Goal: Information Seeking & Learning: Learn about a topic

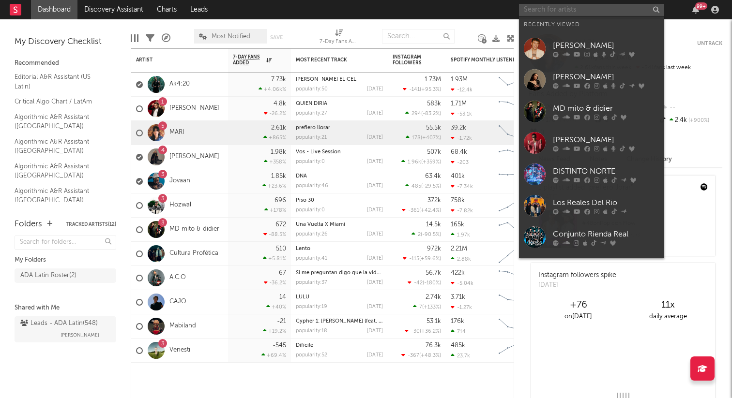
click at [578, 8] on input "text" at bounding box center [591, 10] width 145 height 12
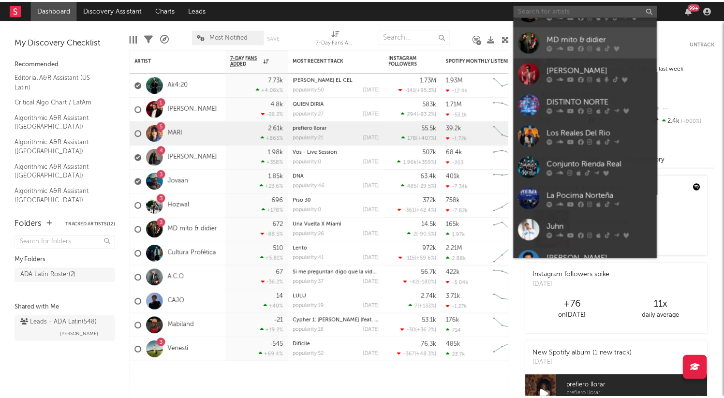
scroll to position [89, 0]
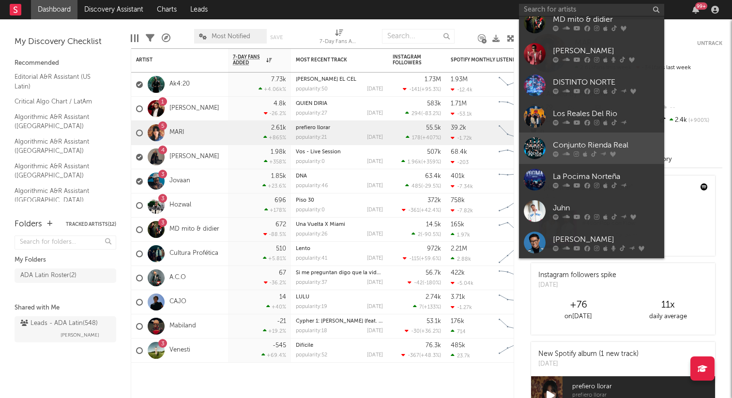
click at [572, 147] on div "Conjunto Rienda Real" at bounding box center [606, 145] width 106 height 12
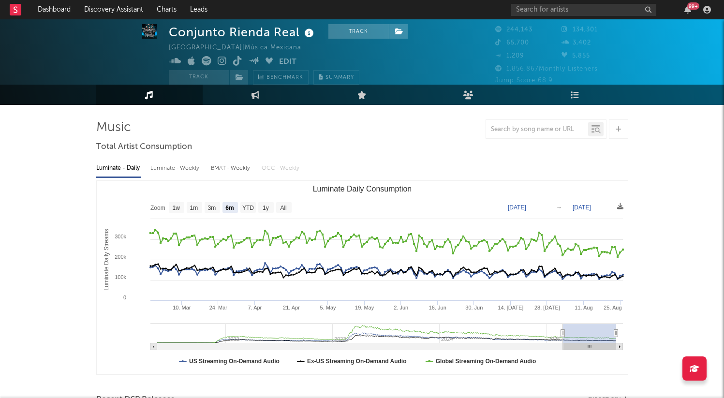
scroll to position [15, 0]
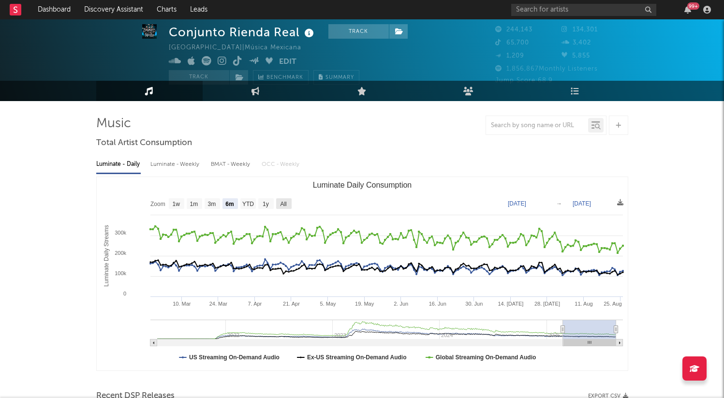
click at [286, 202] on text "All" at bounding box center [283, 204] width 6 height 7
select select "All"
type input "[DATE]"
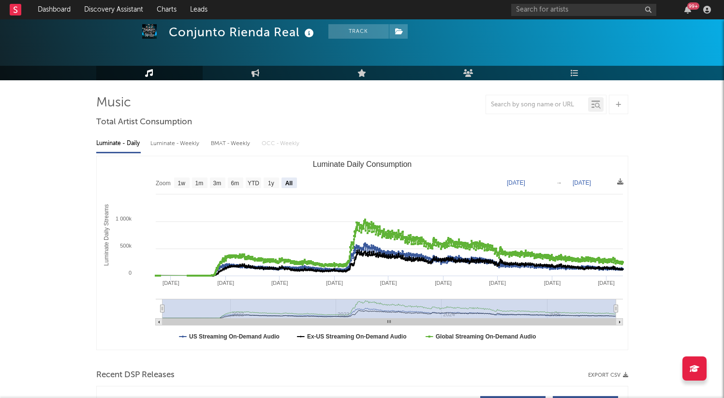
scroll to position [48, 0]
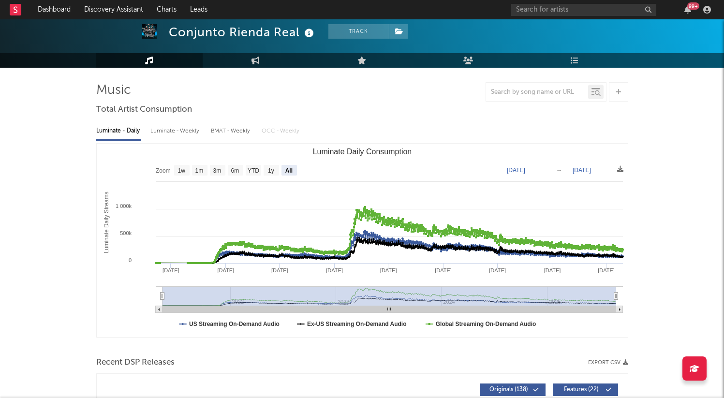
click at [180, 129] on div "Luminate - Weekly" at bounding box center [175, 131] width 51 height 16
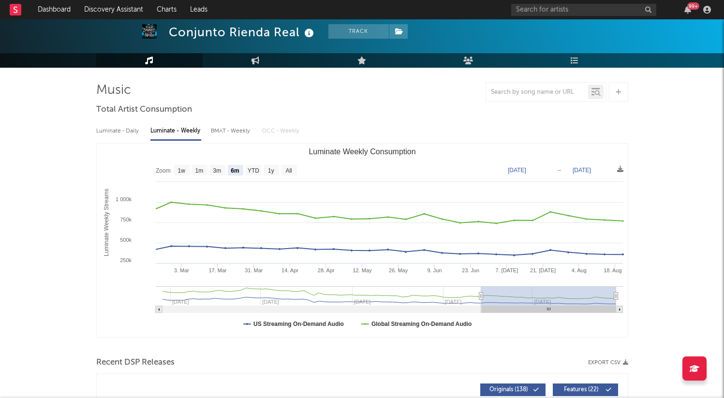
click at [291, 174] on rect "Luminate Weekly Consumption" at bounding box center [289, 170] width 15 height 11
select select "All"
type input "[DATE]"
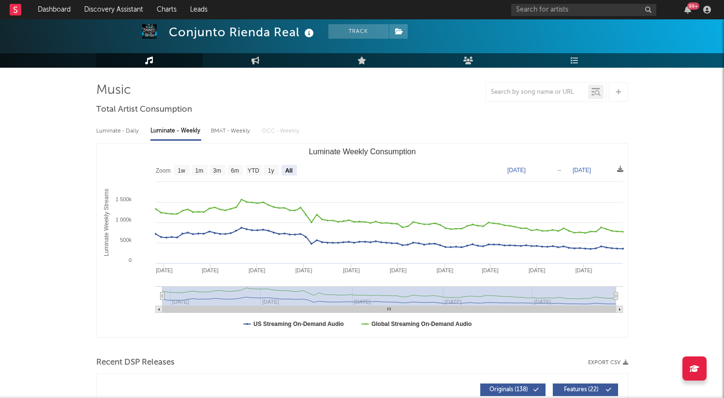
click at [128, 135] on div "Luminate - Daily" at bounding box center [118, 131] width 45 height 16
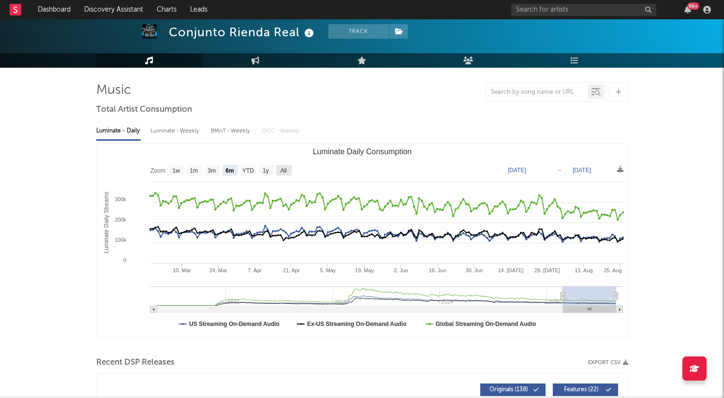
click at [281, 169] on text "All" at bounding box center [283, 170] width 6 height 7
select select "All"
type input "[DATE]"
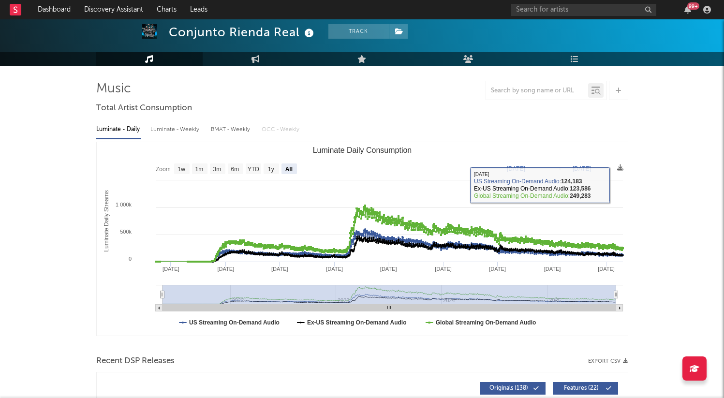
scroll to position [45, 0]
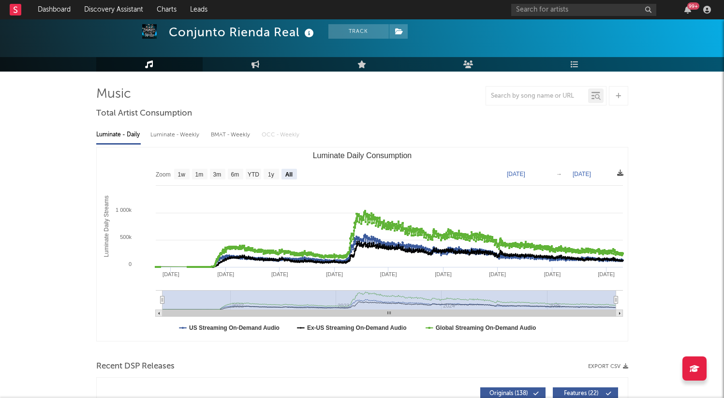
click at [619, 174] on icon at bounding box center [620, 173] width 6 height 6
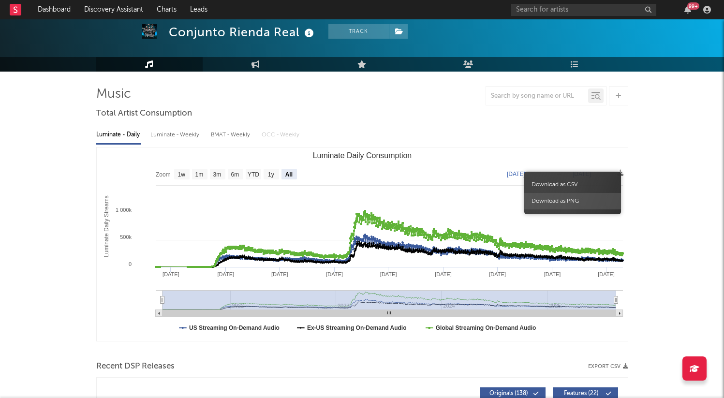
click at [577, 200] on span "Download as PNG" at bounding box center [573, 201] width 97 height 16
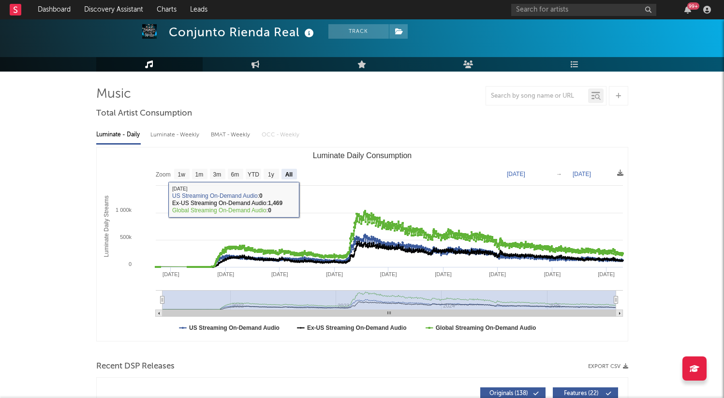
click at [237, 134] on div "BMAT - Weekly" at bounding box center [231, 135] width 41 height 16
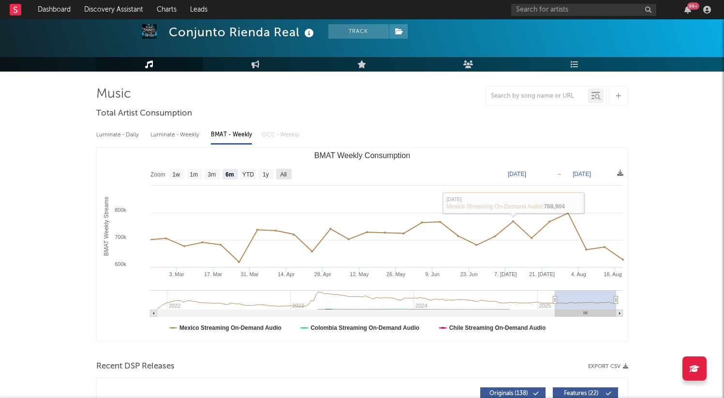
click at [285, 173] on text "All" at bounding box center [283, 174] width 6 height 7
select select "All"
type input "[DATE]"
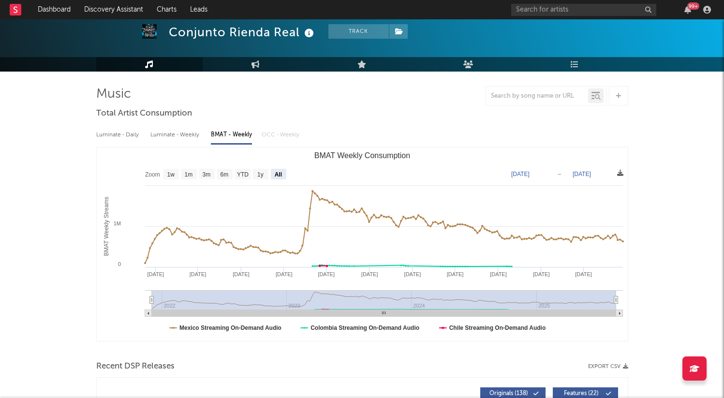
click at [620, 173] on icon at bounding box center [620, 173] width 6 height 6
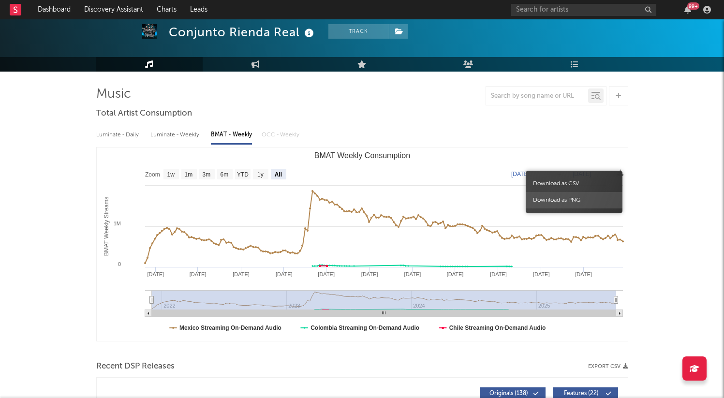
click at [572, 199] on span "Download as PNG" at bounding box center [574, 200] width 97 height 16
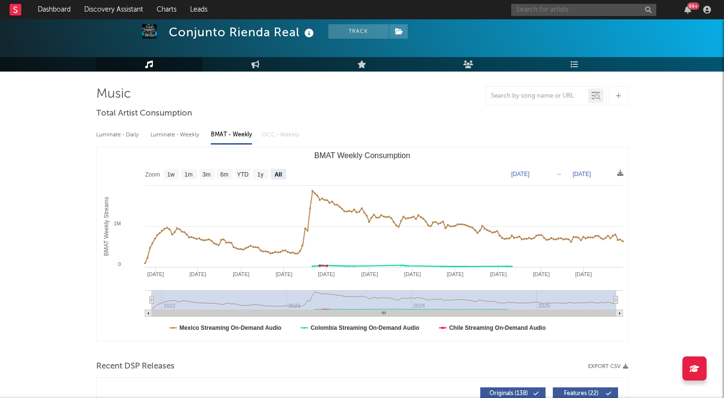
click at [567, 4] on input "text" at bounding box center [583, 10] width 145 height 12
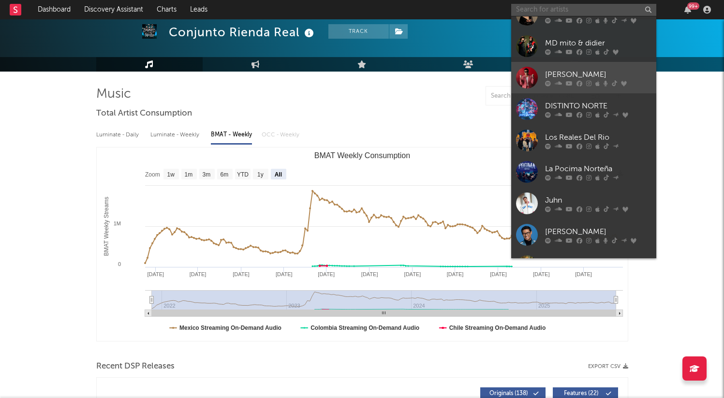
scroll to position [66, 0]
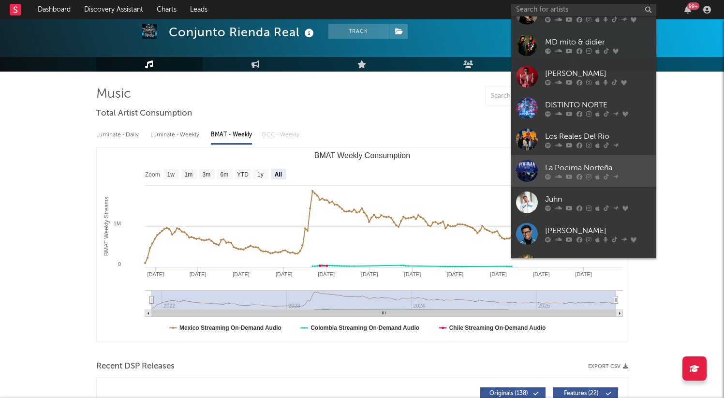
click at [571, 165] on div "La Pocima Norteña" at bounding box center [598, 168] width 106 height 12
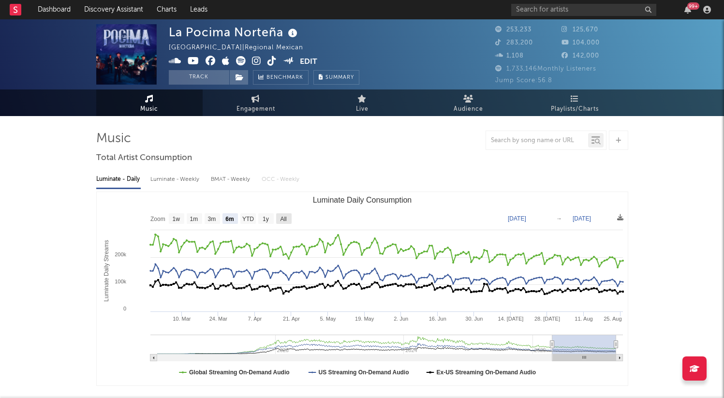
click at [285, 216] on text "All" at bounding box center [283, 219] width 6 height 7
select select "All"
type input "[DATE]"
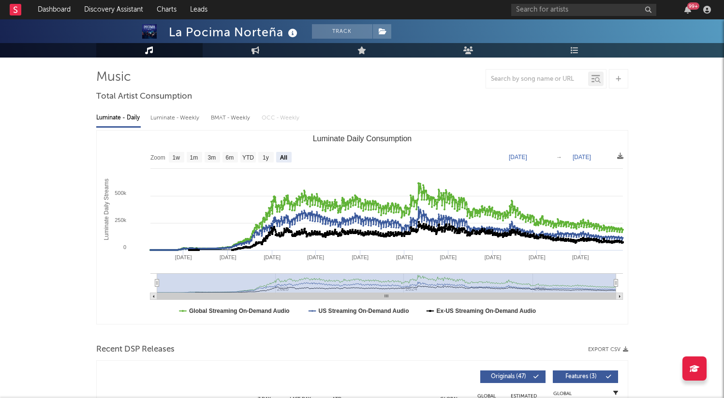
scroll to position [68, 0]
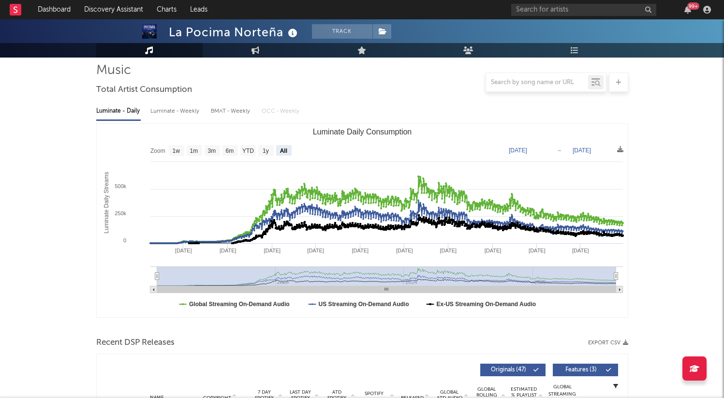
click at [231, 112] on div "BMAT - Weekly" at bounding box center [231, 111] width 41 height 16
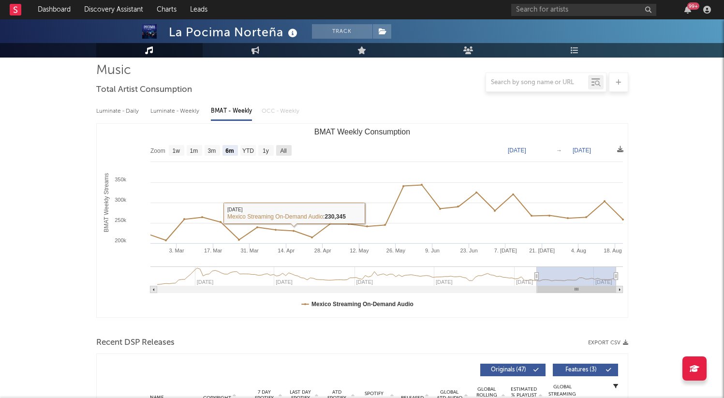
click at [284, 152] on text "All" at bounding box center [283, 151] width 6 height 7
select select "All"
type input "[DATE]"
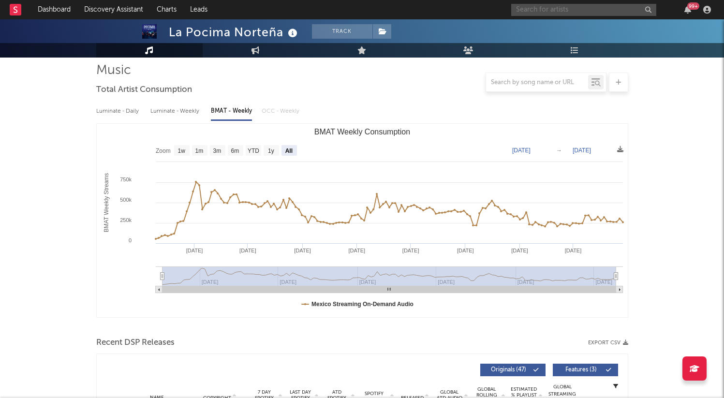
click at [567, 12] on input "text" at bounding box center [583, 10] width 145 height 12
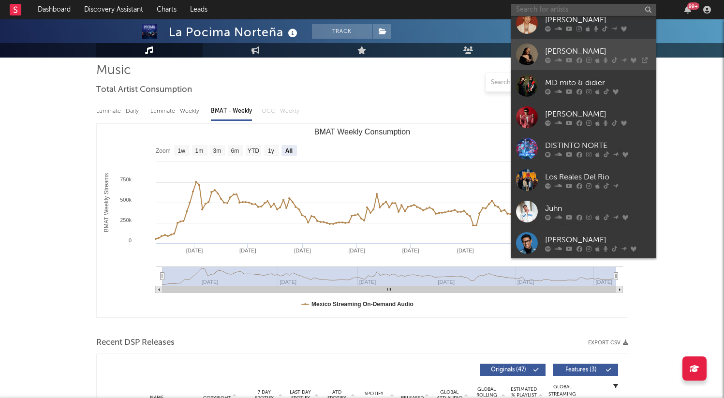
scroll to position [69, 0]
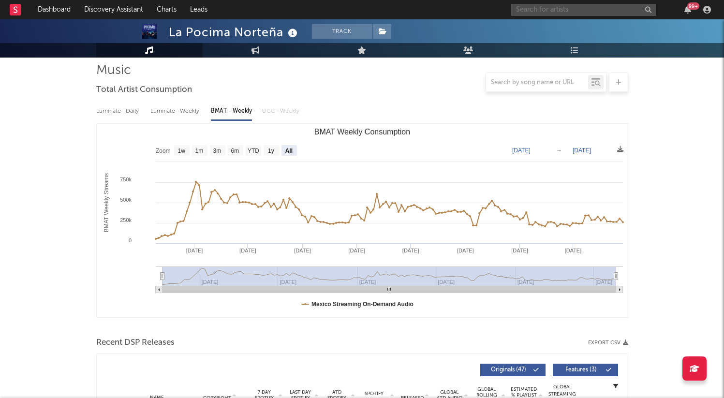
click at [540, 15] on input "text" at bounding box center [583, 10] width 145 height 12
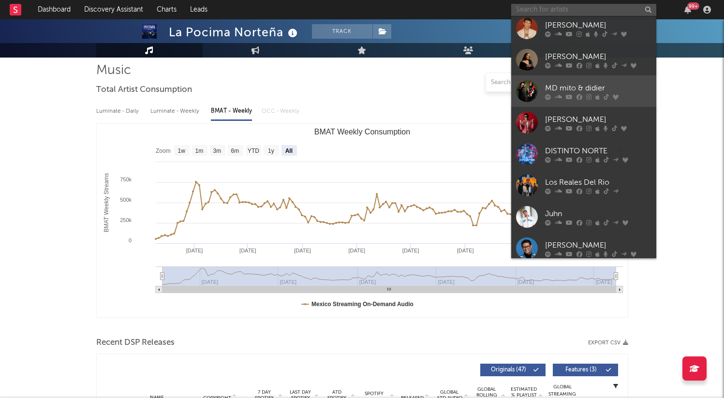
scroll to position [63, 0]
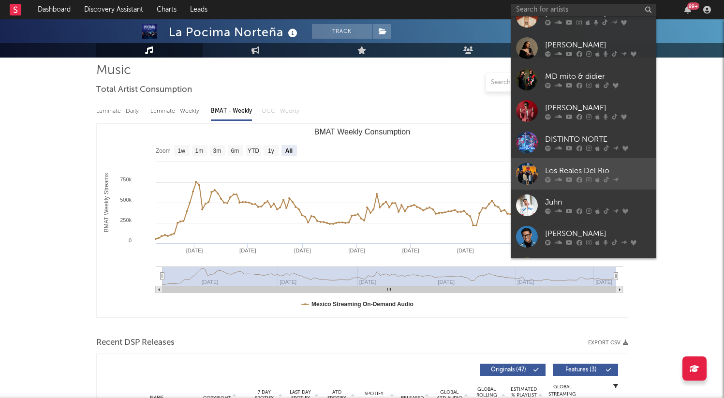
click at [569, 178] on icon at bounding box center [569, 180] width 7 height 6
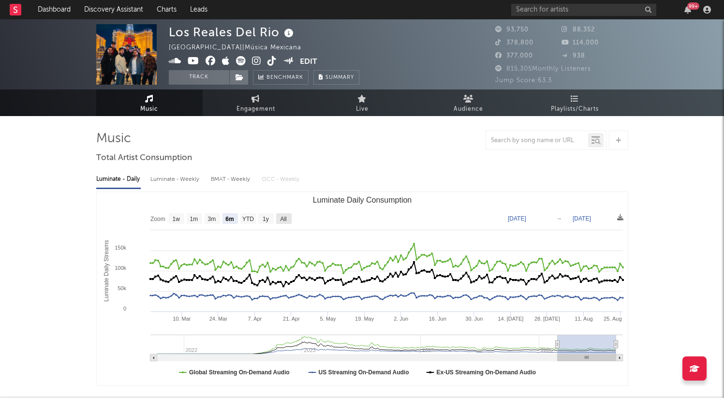
click at [284, 216] on text "All" at bounding box center [283, 219] width 6 height 7
select select "All"
type input "[DATE]"
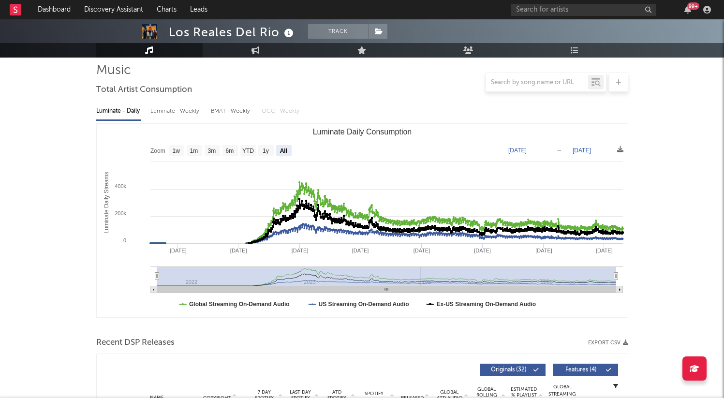
scroll to position [83, 0]
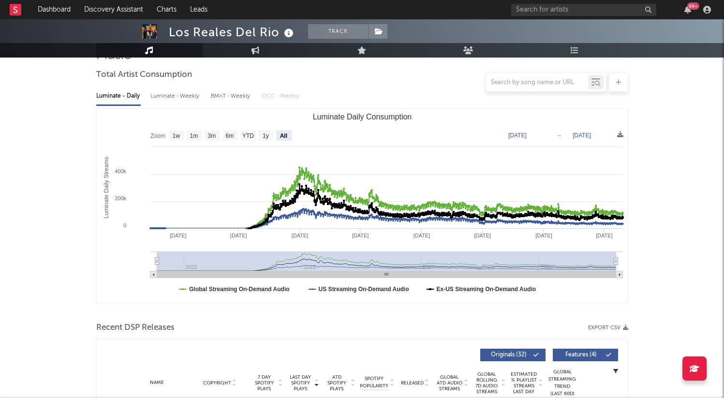
click at [225, 94] on div "BMAT - Weekly" at bounding box center [231, 96] width 41 height 16
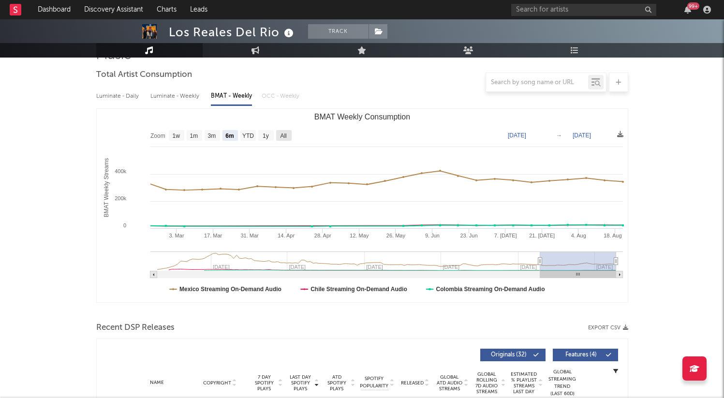
click at [286, 133] on text "All" at bounding box center [283, 136] width 6 height 7
select select "All"
type input "[DATE]"
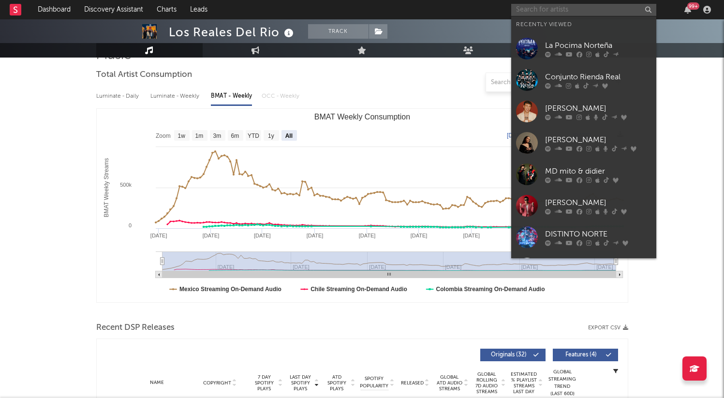
click at [570, 6] on input "text" at bounding box center [583, 10] width 145 height 12
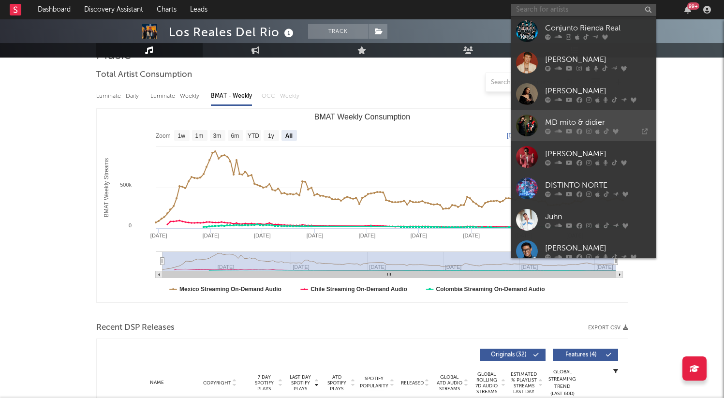
scroll to position [65, 0]
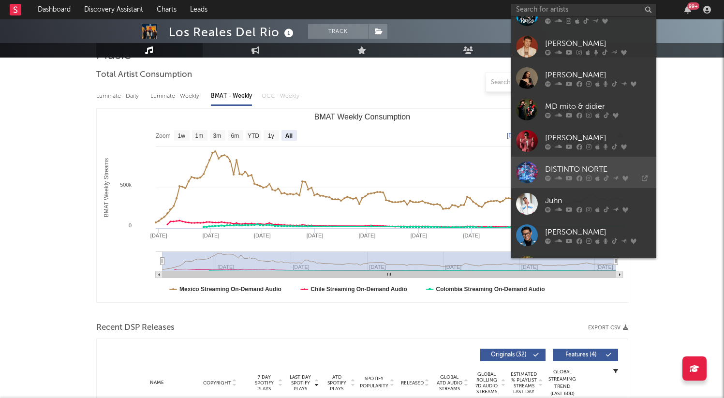
click at [580, 176] on icon at bounding box center [580, 178] width 6 height 6
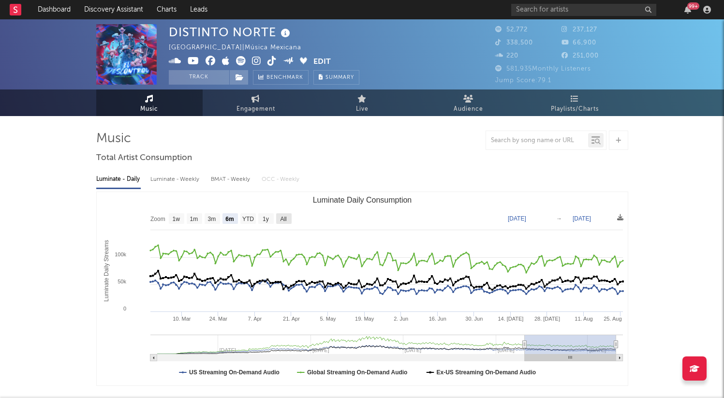
click at [286, 220] on text "All" at bounding box center [283, 219] width 6 height 7
select select "All"
type input "2023-03-03"
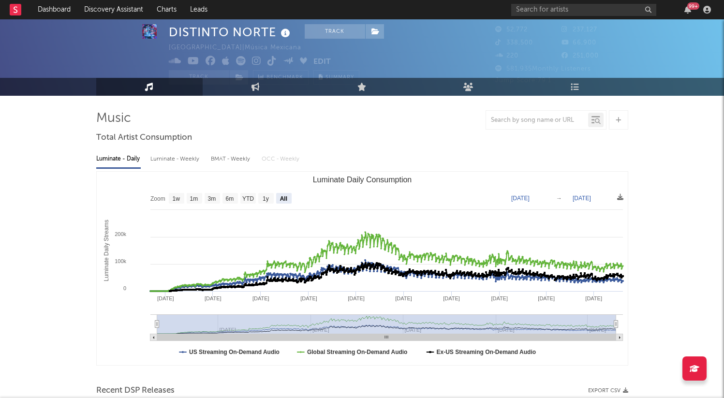
scroll to position [21, 0]
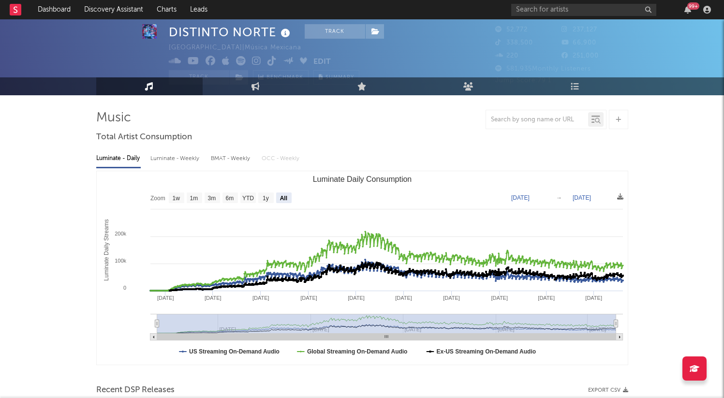
click at [238, 157] on div "BMAT - Weekly" at bounding box center [231, 158] width 41 height 16
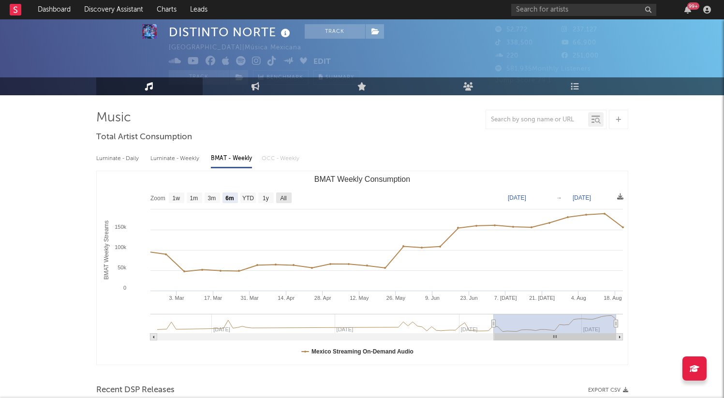
click at [282, 195] on text "All" at bounding box center [283, 198] width 6 height 7
select select "All"
type input "2023-10-12"
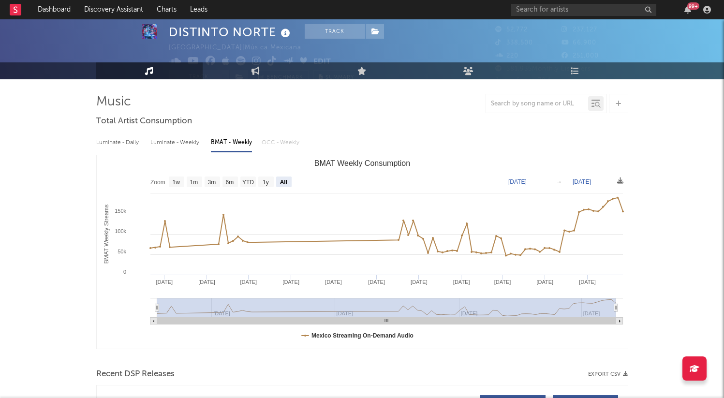
scroll to position [45, 0]
